Goal: Task Accomplishment & Management: Complete application form

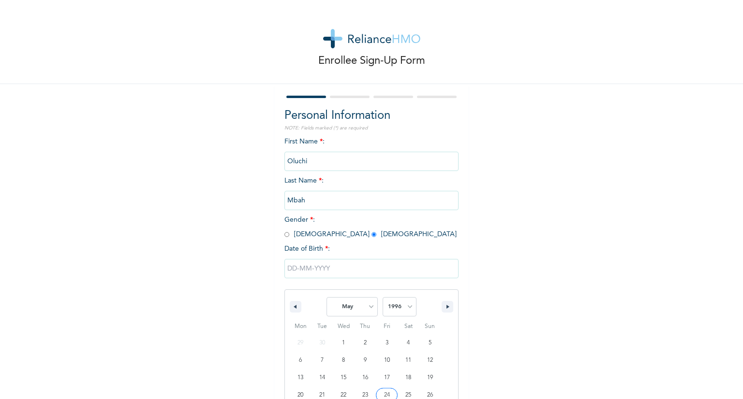
select select "4"
select select "1996"
type input "[DATE]"
click at [439, 310] on input "Next" at bounding box center [440, 308] width 25 height 20
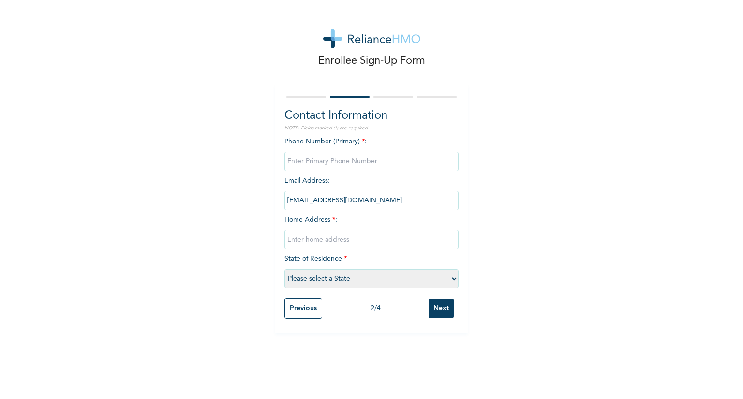
click at [342, 165] on input "phone" at bounding box center [371, 161] width 174 height 19
type input "08034585105"
click at [337, 239] on input "text" at bounding box center [371, 239] width 174 height 19
type input "21 HILL VIEW TRANS EKULU"
select select "14"
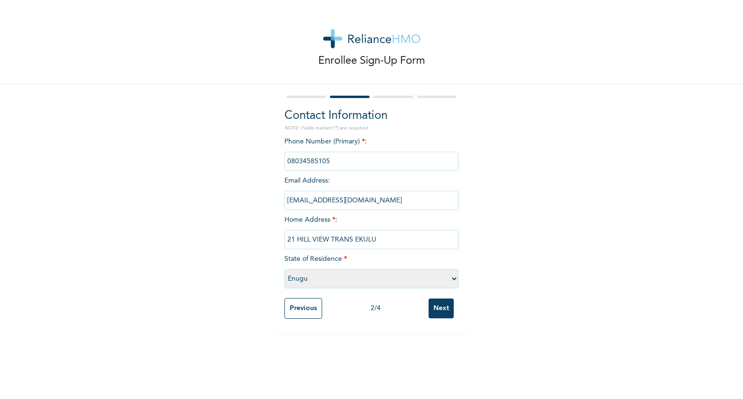
click at [444, 305] on input "Next" at bounding box center [440, 309] width 25 height 20
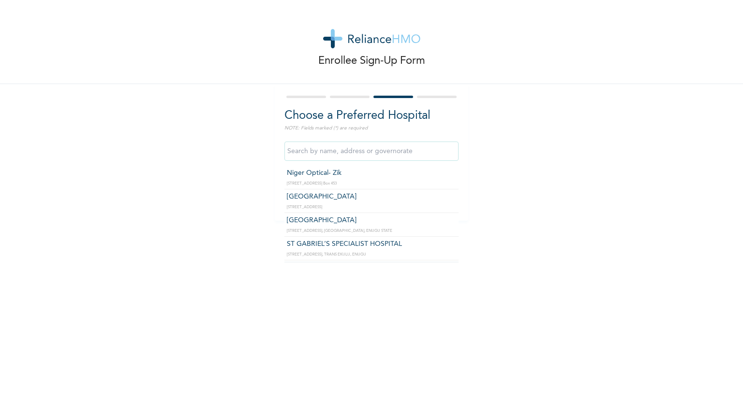
click at [342, 151] on input "text" at bounding box center [371, 151] width 174 height 19
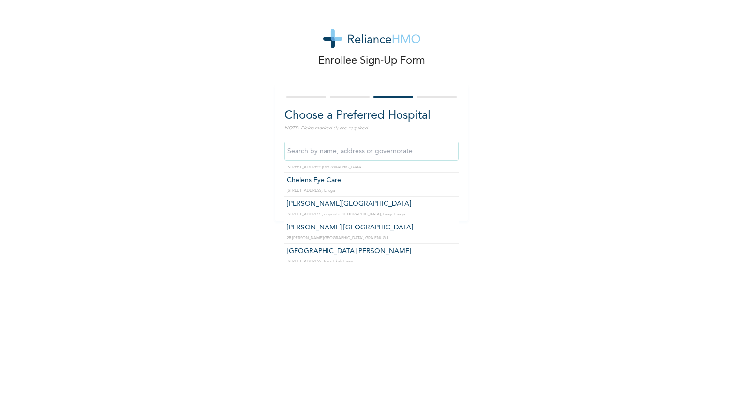
type input "[GEOGRAPHIC_DATA][PERSON_NAME]"
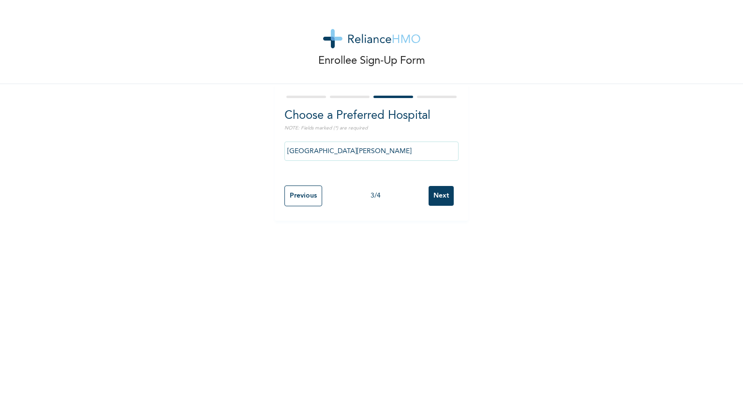
click at [444, 199] on input "Next" at bounding box center [440, 196] width 25 height 20
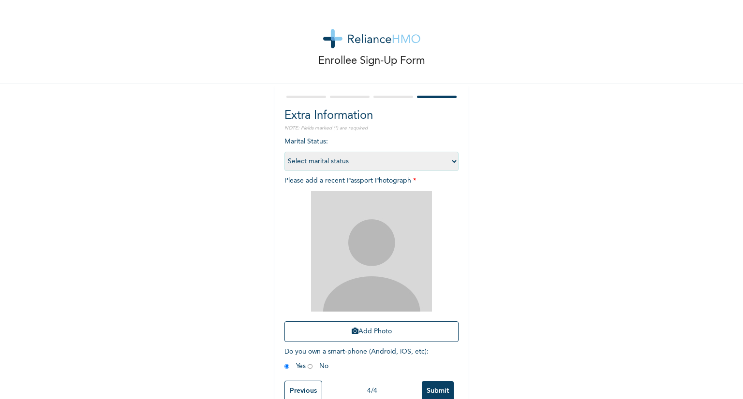
click at [407, 161] on select "Select marital status [DEMOGRAPHIC_DATA] Married [DEMOGRAPHIC_DATA] Widow/[DEMO…" at bounding box center [371, 161] width 174 height 19
select select "2"
click at [284, 152] on select "Select marital status [DEMOGRAPHIC_DATA] Married [DEMOGRAPHIC_DATA] Widow/[DEMO…" at bounding box center [371, 161] width 174 height 19
click at [383, 284] on img at bounding box center [371, 251] width 121 height 121
click at [358, 336] on button "Add Photo" at bounding box center [371, 332] width 174 height 21
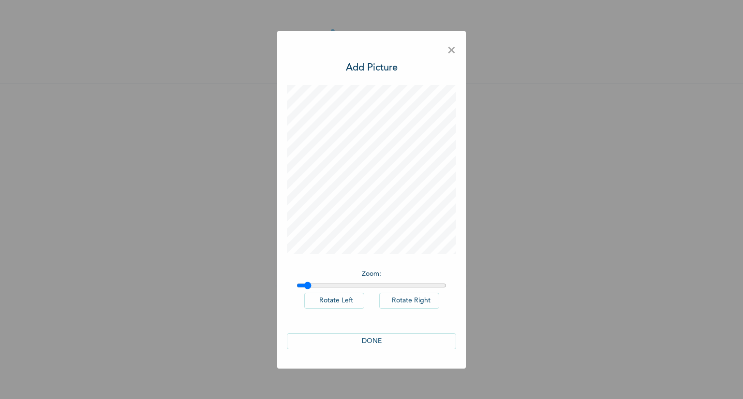
click at [307, 289] on input "range" at bounding box center [371, 286] width 150 height 8
click at [313, 286] on input "range" at bounding box center [371, 286] width 150 height 8
drag, startPoint x: 313, startPoint y: 282, endPoint x: 321, endPoint y: 284, distance: 8.3
type input "1.15"
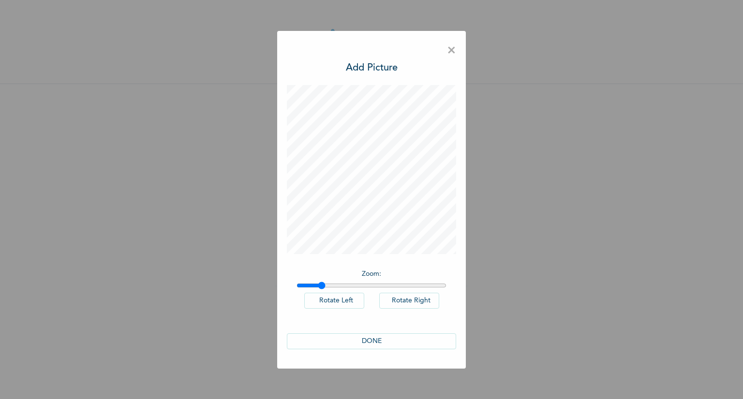
click at [321, 284] on input "range" at bounding box center [371, 286] width 150 height 8
click at [367, 341] on button "DONE" at bounding box center [371, 342] width 169 height 16
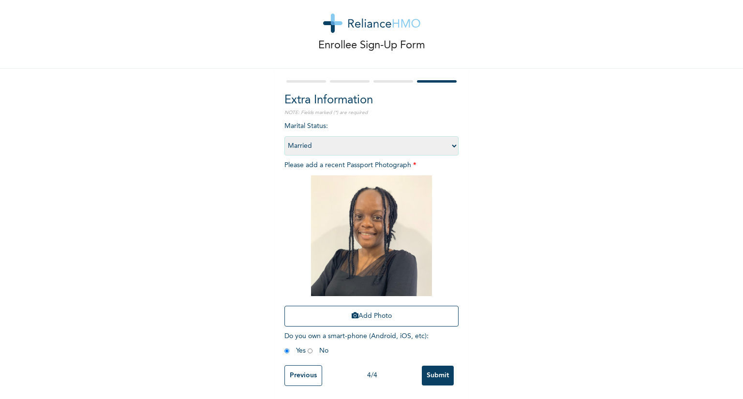
scroll to position [24, 0]
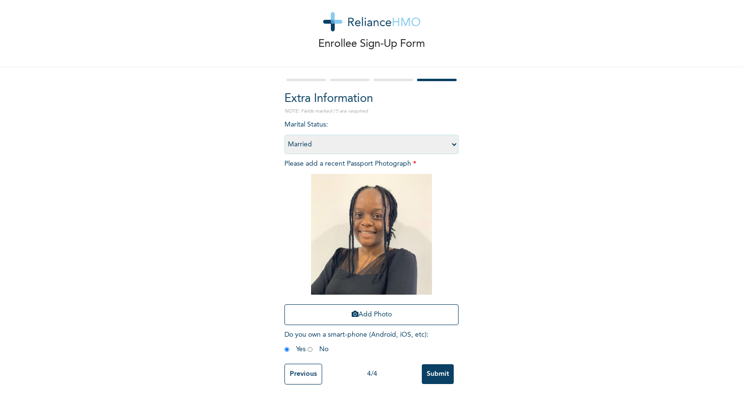
click at [298, 367] on input "Previous" at bounding box center [303, 374] width 38 height 21
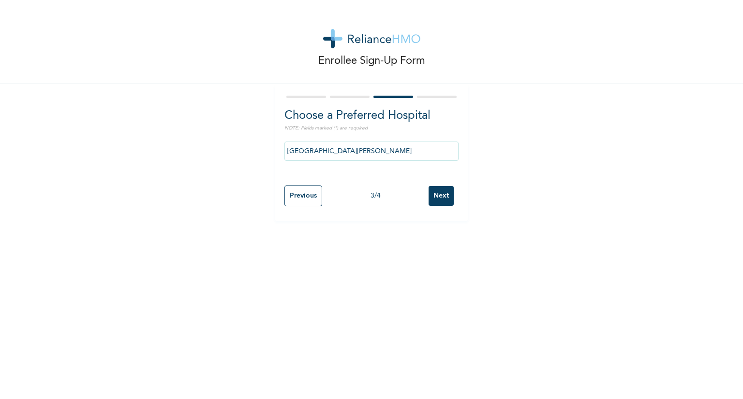
scroll to position [0, 0]
click at [308, 190] on input "Previous" at bounding box center [303, 196] width 38 height 21
select select "14"
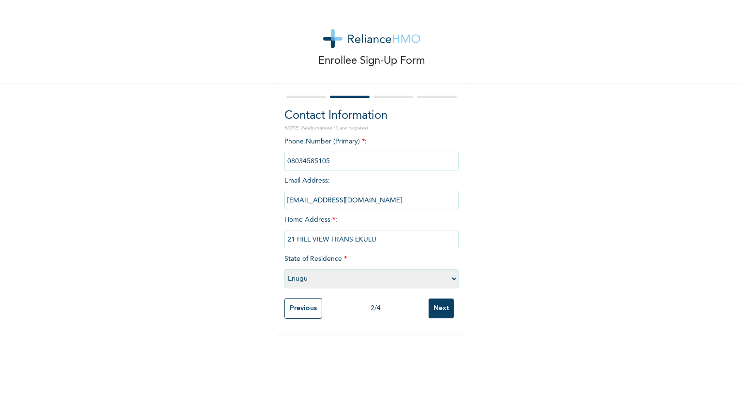
click at [440, 306] on input "Next" at bounding box center [440, 309] width 25 height 20
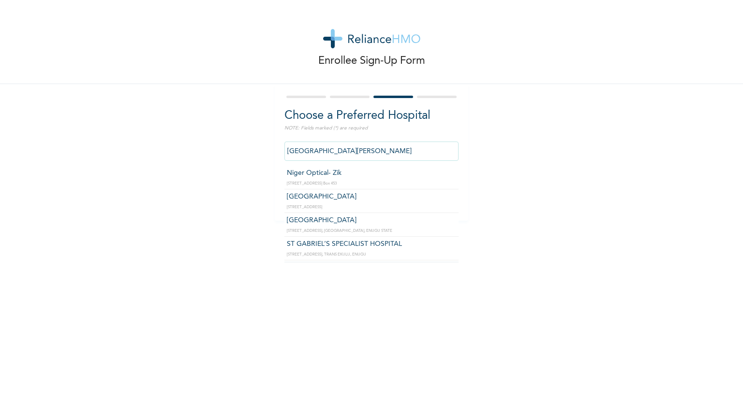
click at [327, 155] on input "[GEOGRAPHIC_DATA][PERSON_NAME]" at bounding box center [371, 151] width 174 height 19
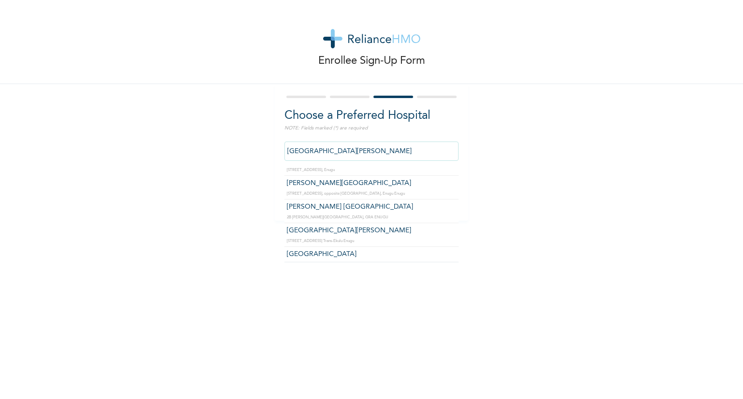
scroll to position [532, 0]
click at [340, 155] on input "[GEOGRAPHIC_DATA][PERSON_NAME]" at bounding box center [371, 151] width 174 height 19
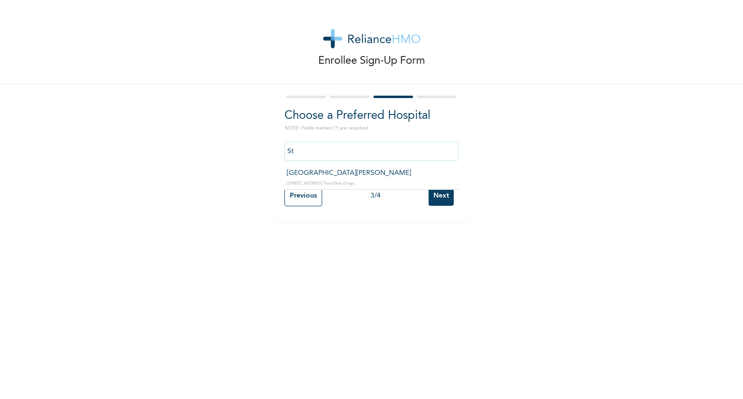
type input "S"
type input "m"
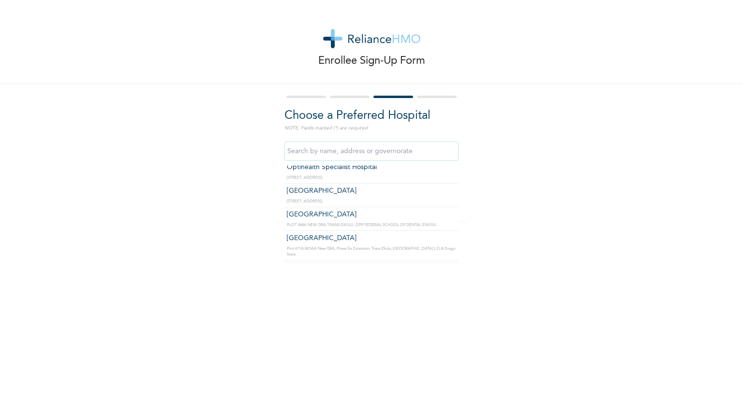
scroll to position [677, 0]
type input "[GEOGRAPHIC_DATA]"
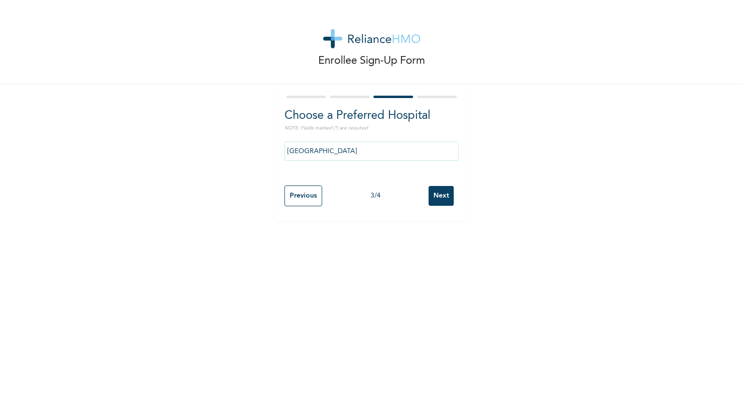
click at [433, 193] on input "Next" at bounding box center [440, 196] width 25 height 20
select select "2"
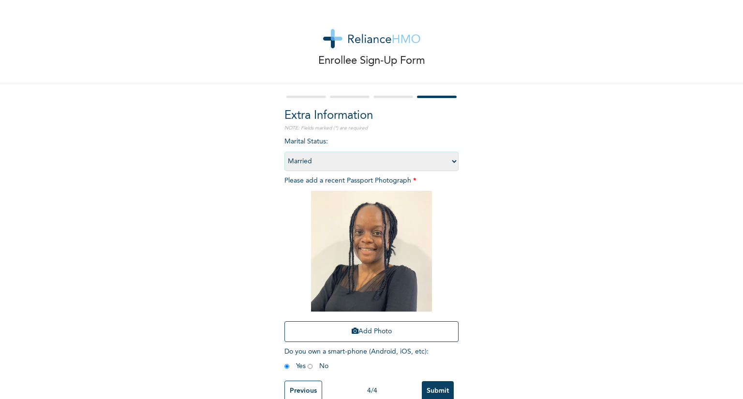
scroll to position [24, 0]
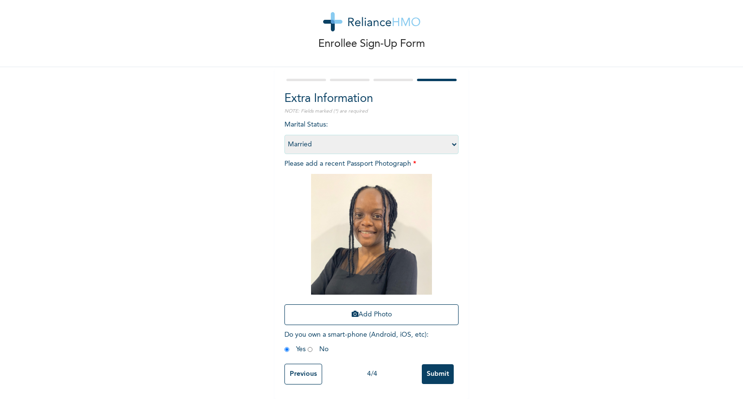
click at [432, 365] on input "Submit" at bounding box center [438, 375] width 32 height 20
